Goal: Information Seeking & Learning: Learn about a topic

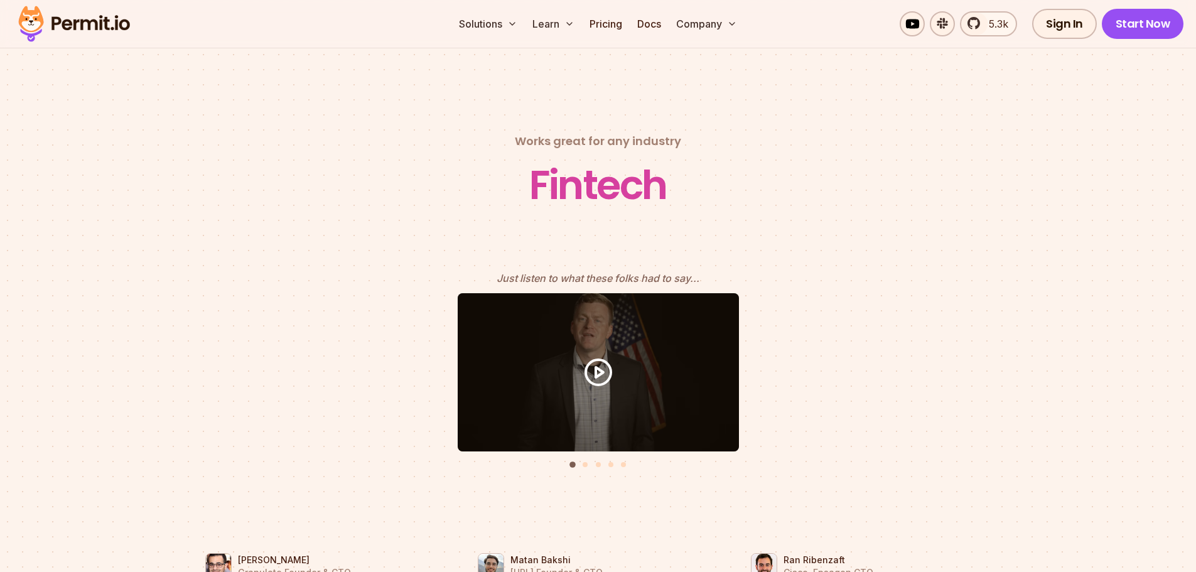
scroll to position [5524, 0]
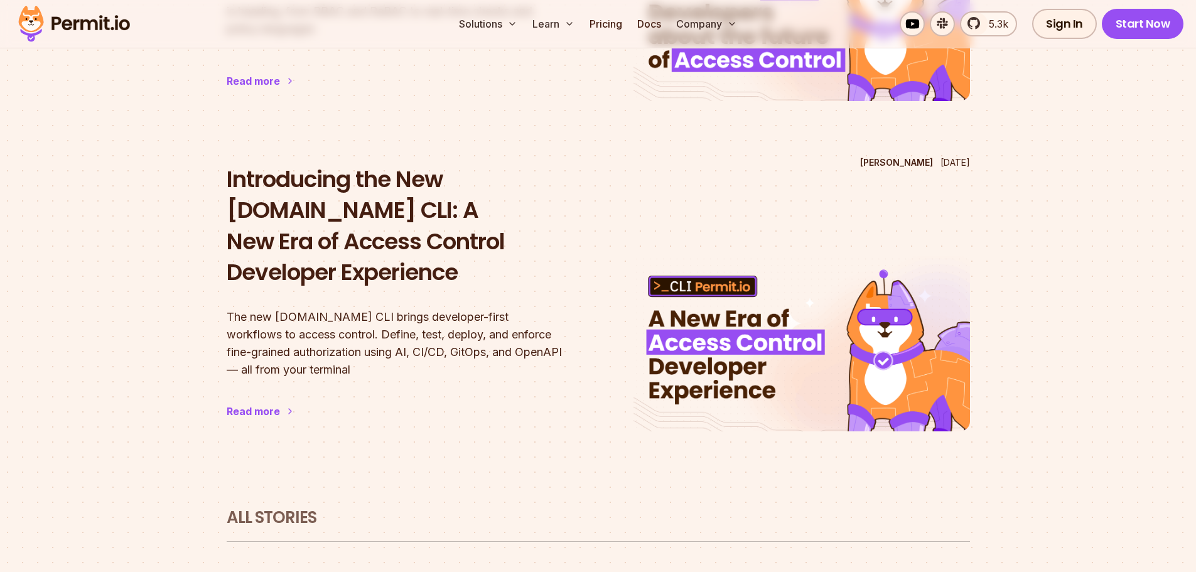
scroll to position [1178, 0]
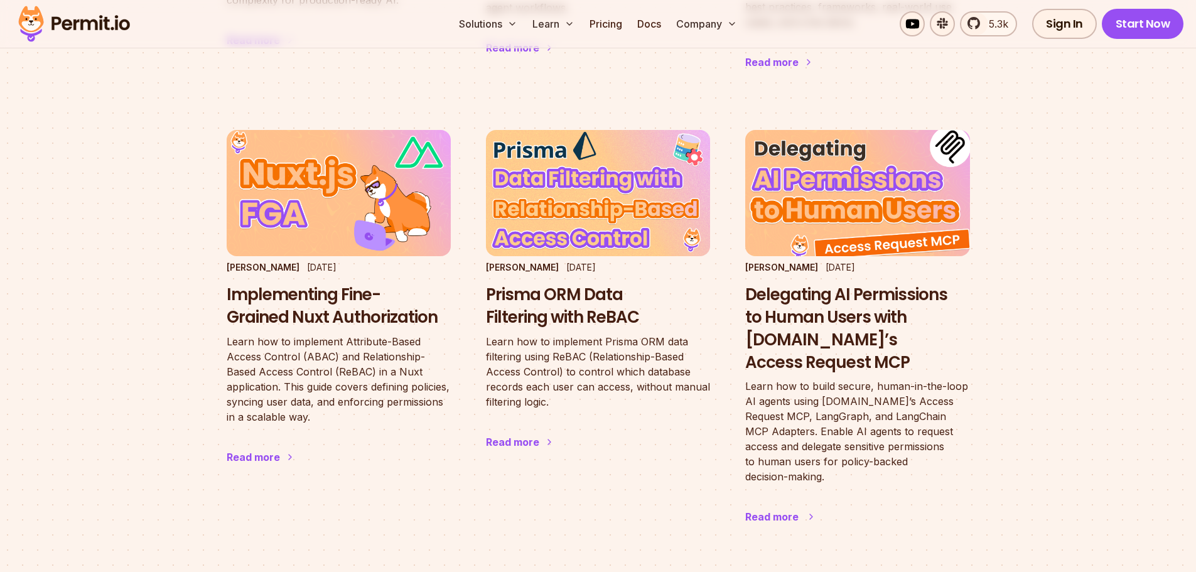
click at [806, 284] on h3 "Delegating AI Permissions to Human Users with [DOMAIN_NAME]’s Access Request MCP" at bounding box center [857, 329] width 224 height 90
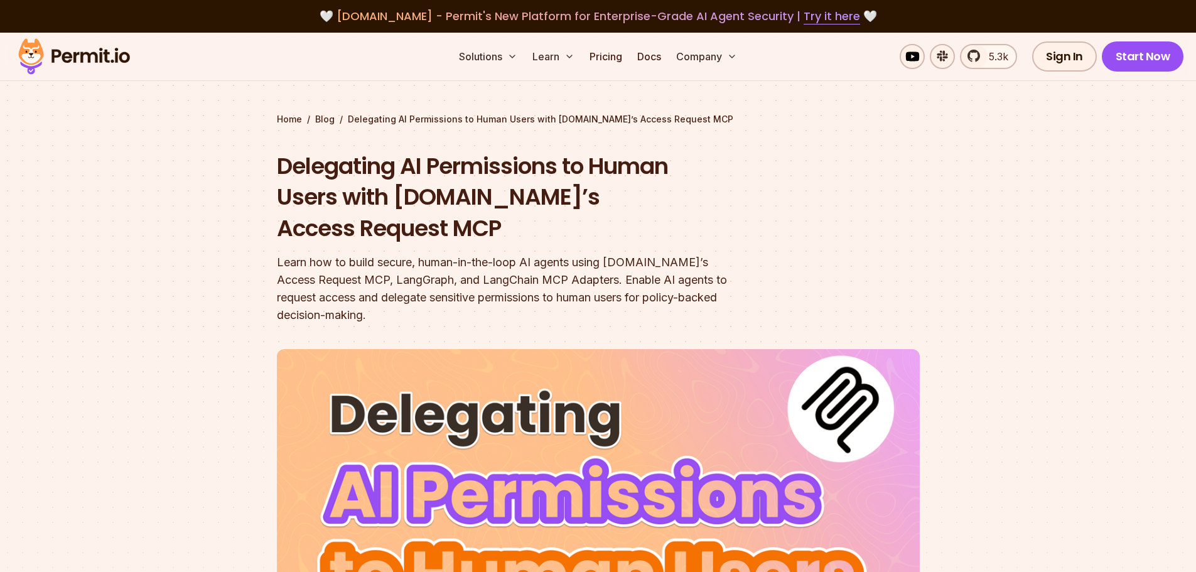
scroll to position [773, 0]
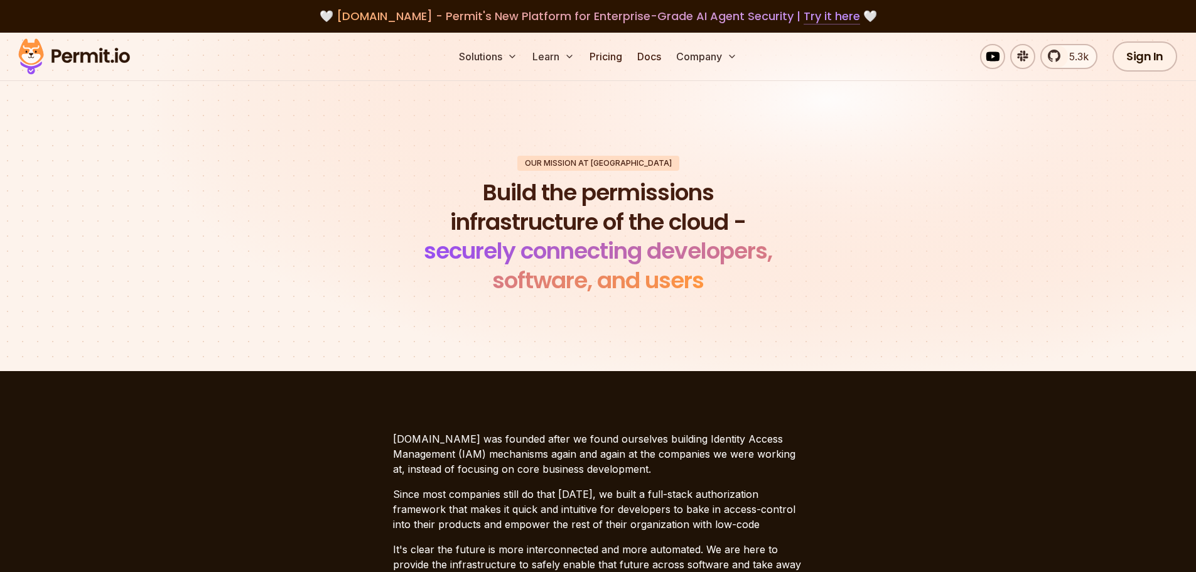
click at [839, 22] on link "Try it here" at bounding box center [832, 16] width 56 height 16
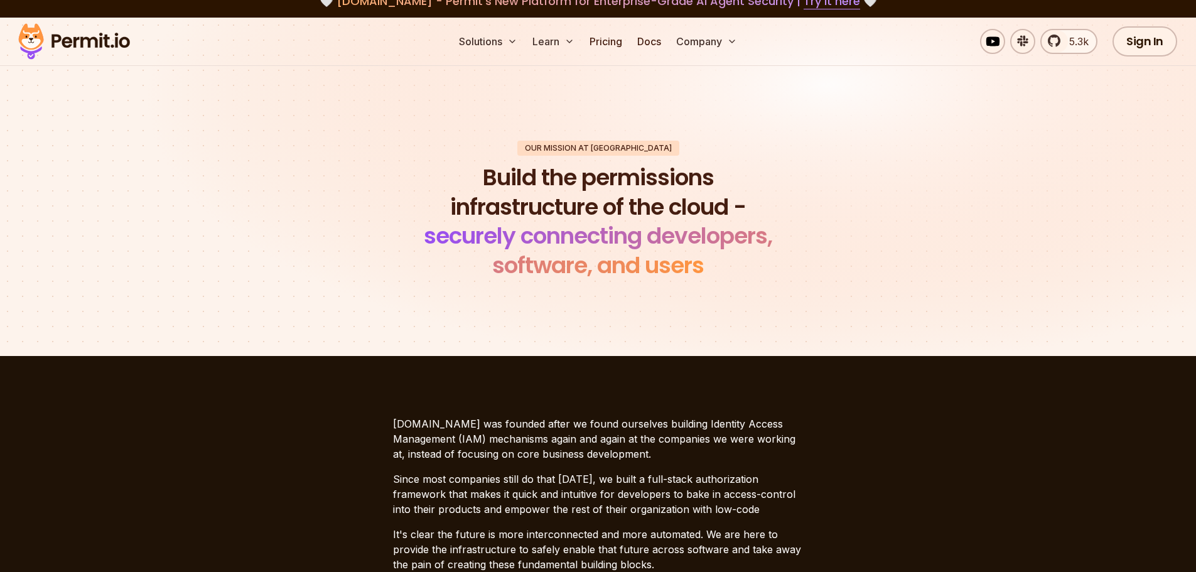
scroll to position [168, 0]
